Goal: Information Seeking & Learning: Learn about a topic

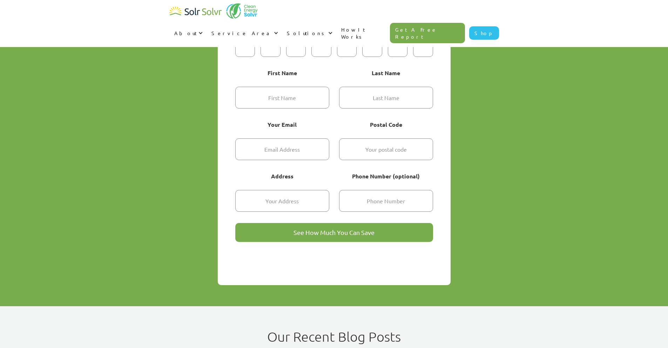
click at [668, 46] on div "Get Started [DATE] Try our quick solar calculator to find out how much you can …" at bounding box center [334, 115] width 668 height 382
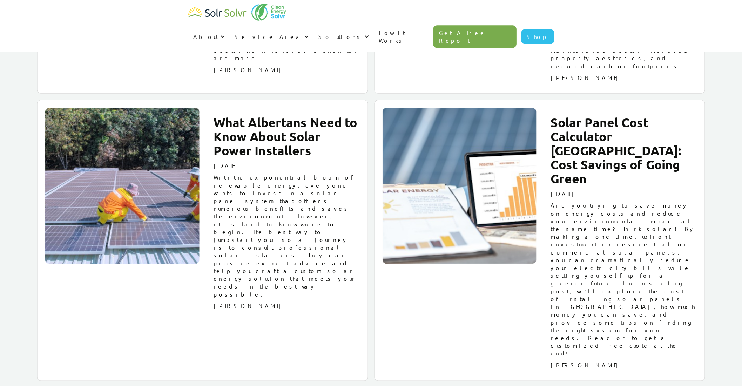
scroll to position [6572, 0]
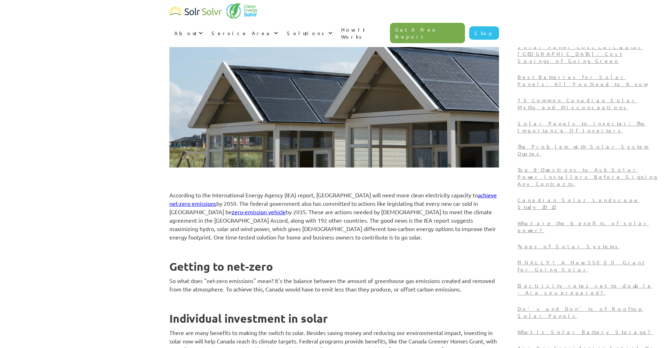
scroll to position [236, 0]
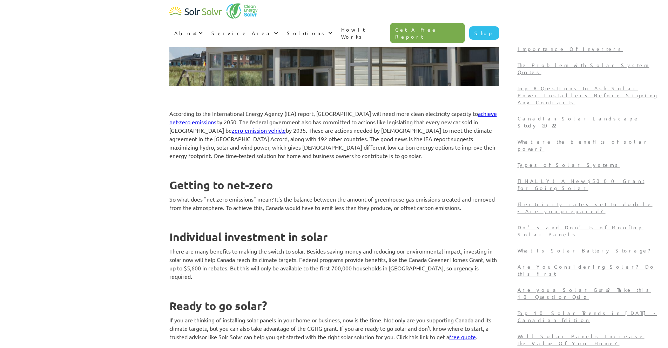
drag, startPoint x: 590, startPoint y: 299, endPoint x: 577, endPoint y: 328, distance: 32.0
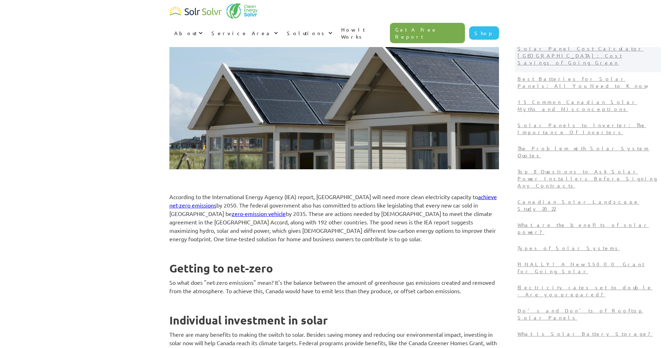
scroll to position [0, 0]
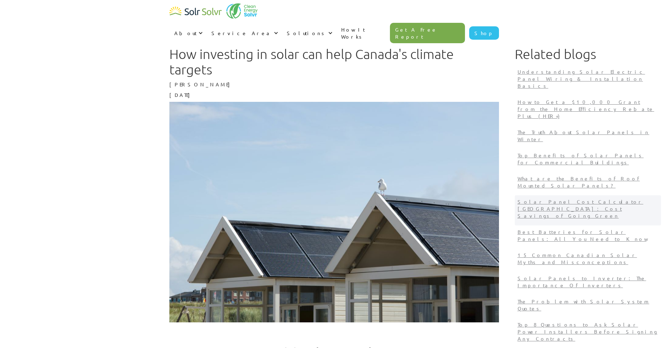
drag, startPoint x: 572, startPoint y: 312, endPoint x: 577, endPoint y: 156, distance: 156.1
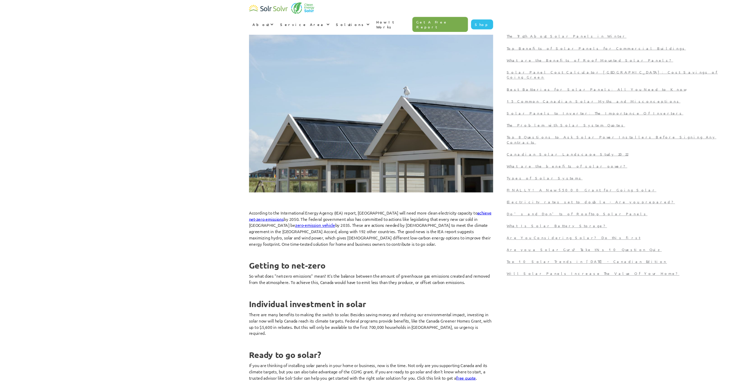
scroll to position [62, 0]
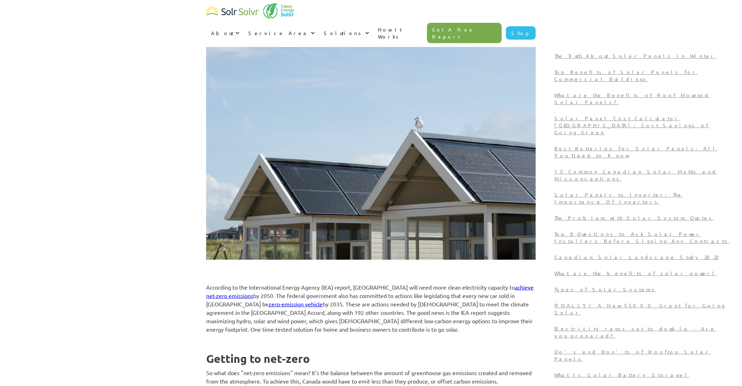
scroll to position [62, 0]
